Goal: Task Accomplishment & Management: Manage account settings

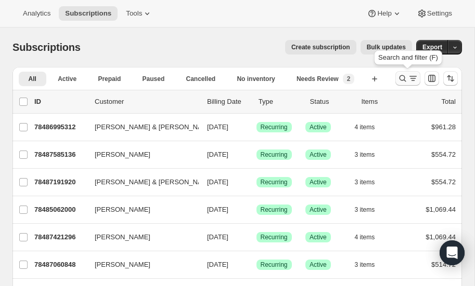
click at [402, 79] on icon "Search and filter results" at bounding box center [402, 78] width 10 height 10
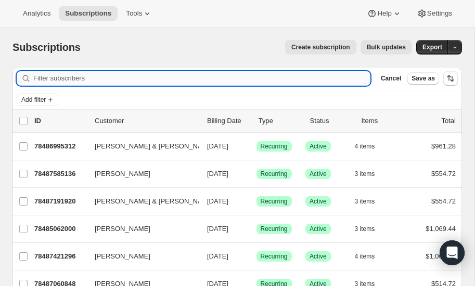
click at [120, 80] on input "Filter subscribers" at bounding box center [201, 78] width 337 height 15
type input "[PERSON_NAME]"
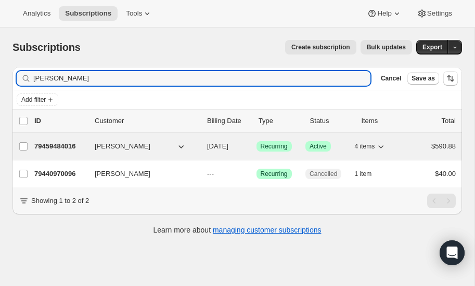
click at [61, 143] on p "79459484016" at bounding box center [60, 146] width 52 height 10
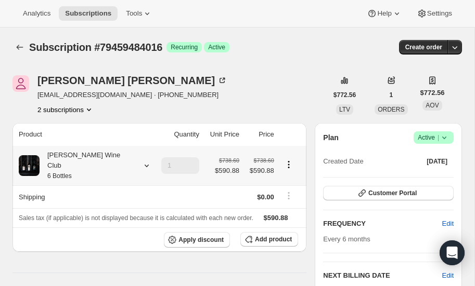
click at [141, 161] on icon at bounding box center [146, 166] width 10 height 10
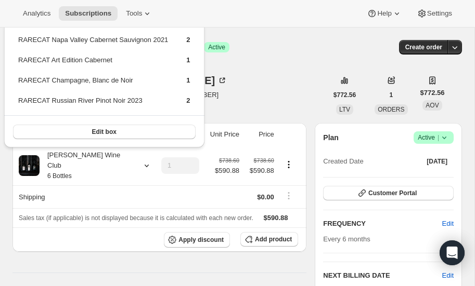
click at [277, 63] on div "Subscription #79459484016. This page is ready Subscription #79459484016 Success…" at bounding box center [236, 48] width 449 height 40
